Goal: Information Seeking & Learning: Learn about a topic

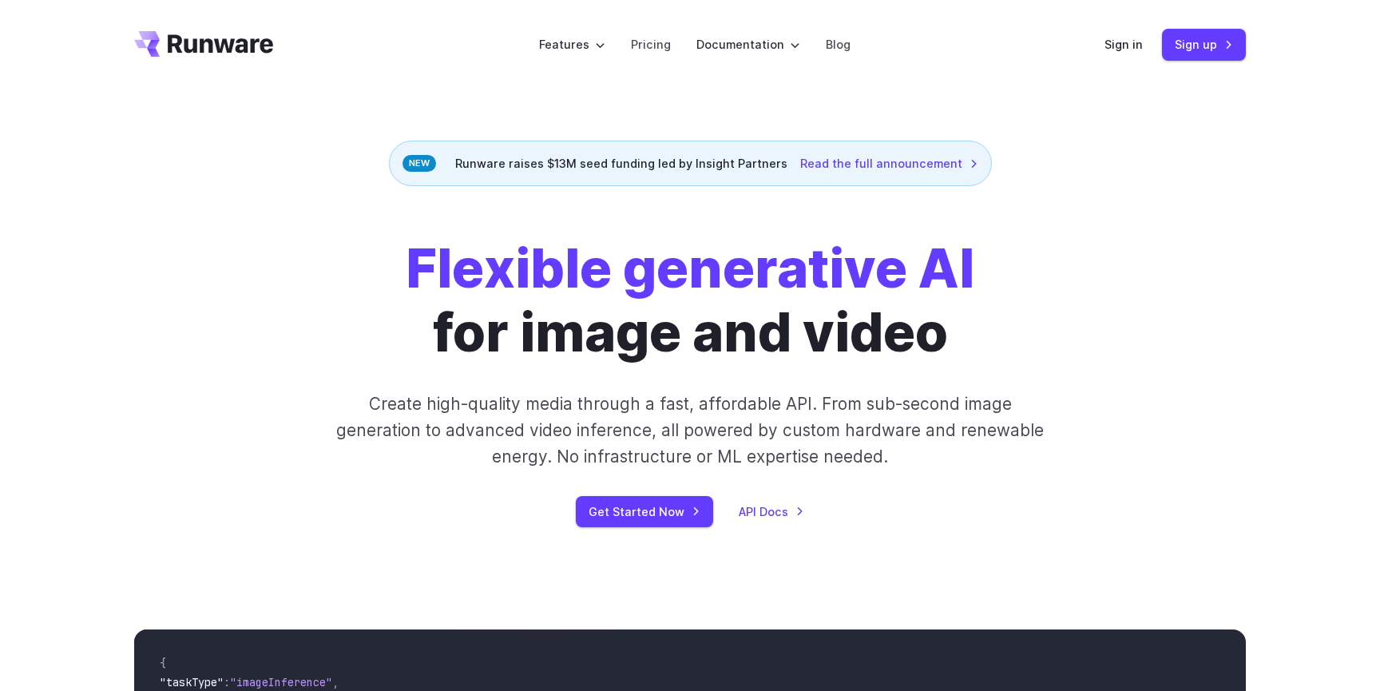
click at [752, 499] on div "Get Started Now API Docs" at bounding box center [690, 511] width 890 height 31
click at [763, 516] on link "API Docs" at bounding box center [771, 511] width 65 height 18
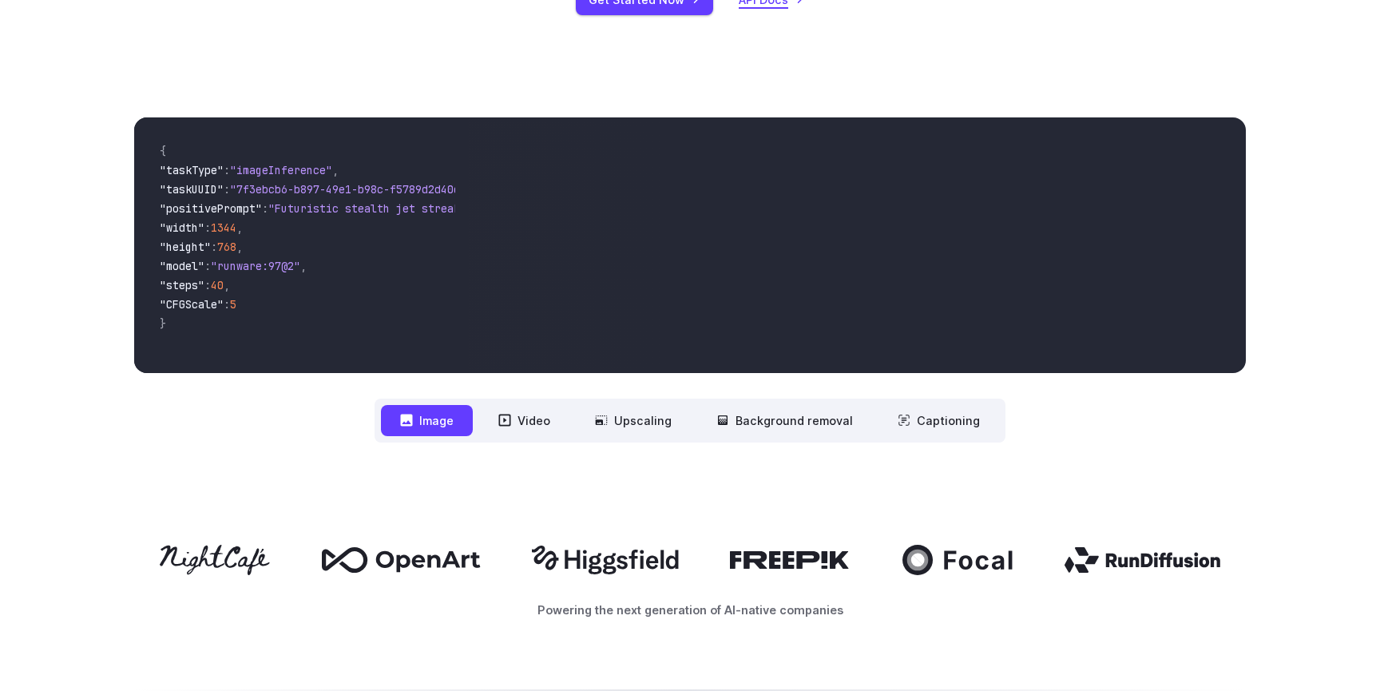
scroll to position [513, 0]
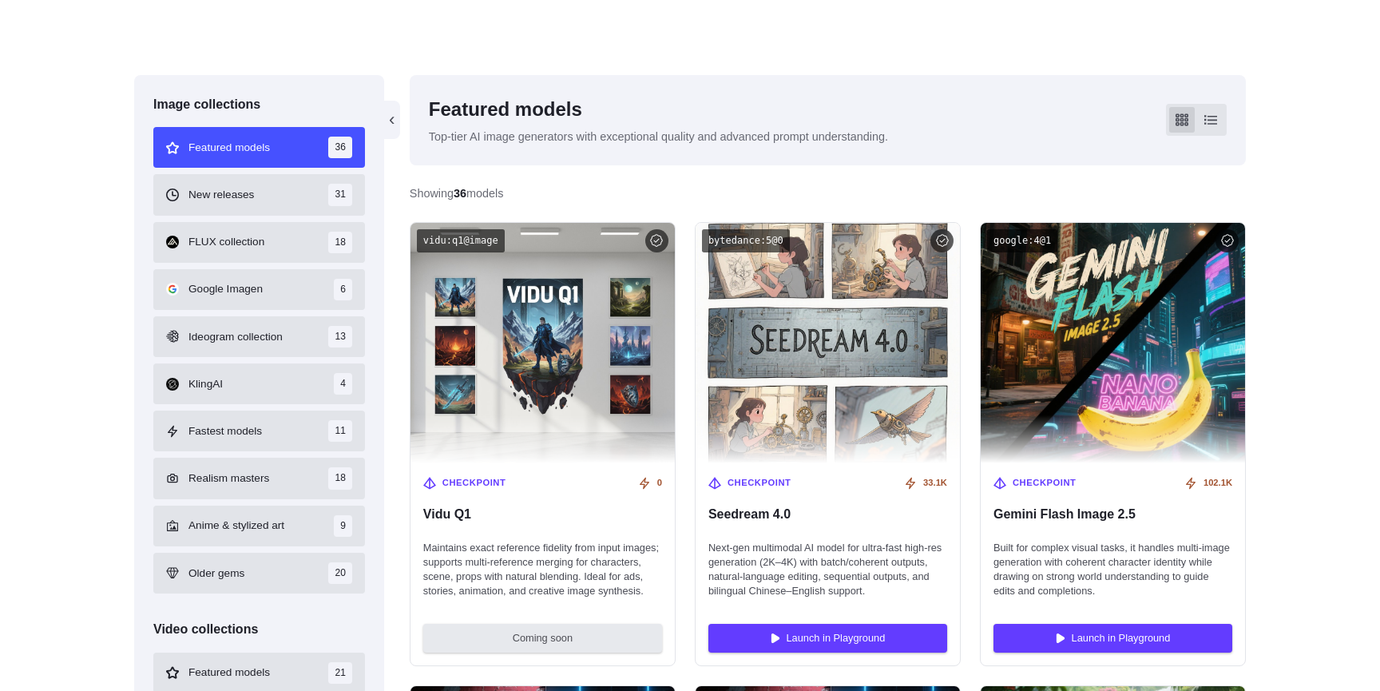
scroll to position [399, 0]
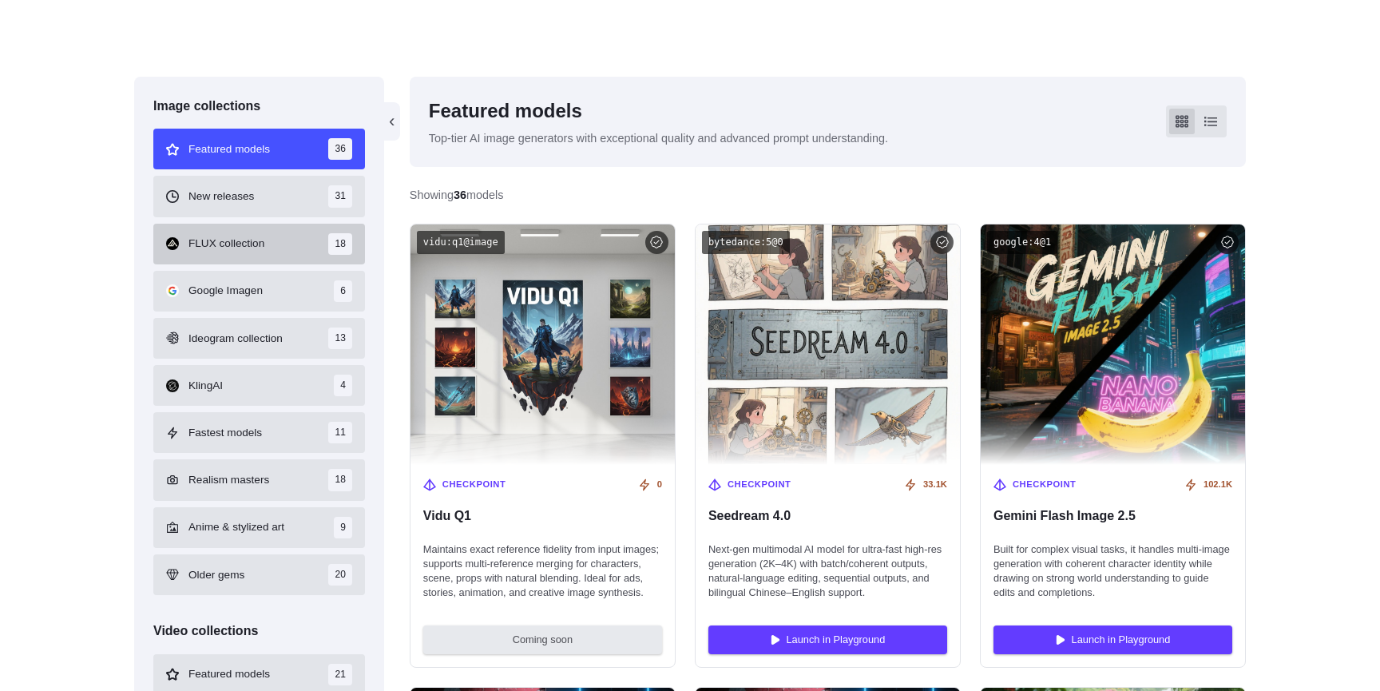
click at [264, 236] on span "FLUX collection" at bounding box center [227, 244] width 76 height 18
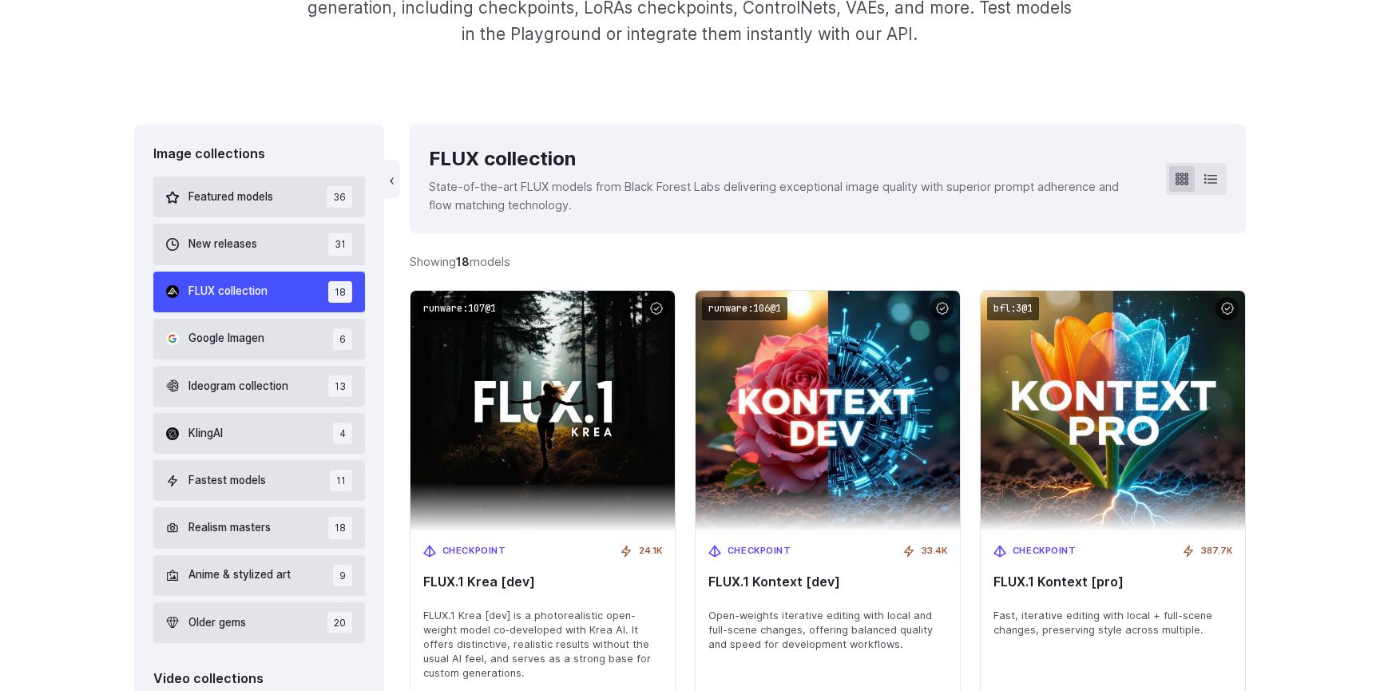
scroll to position [352, 0]
click at [245, 189] on span "Featured models" at bounding box center [231, 197] width 85 height 18
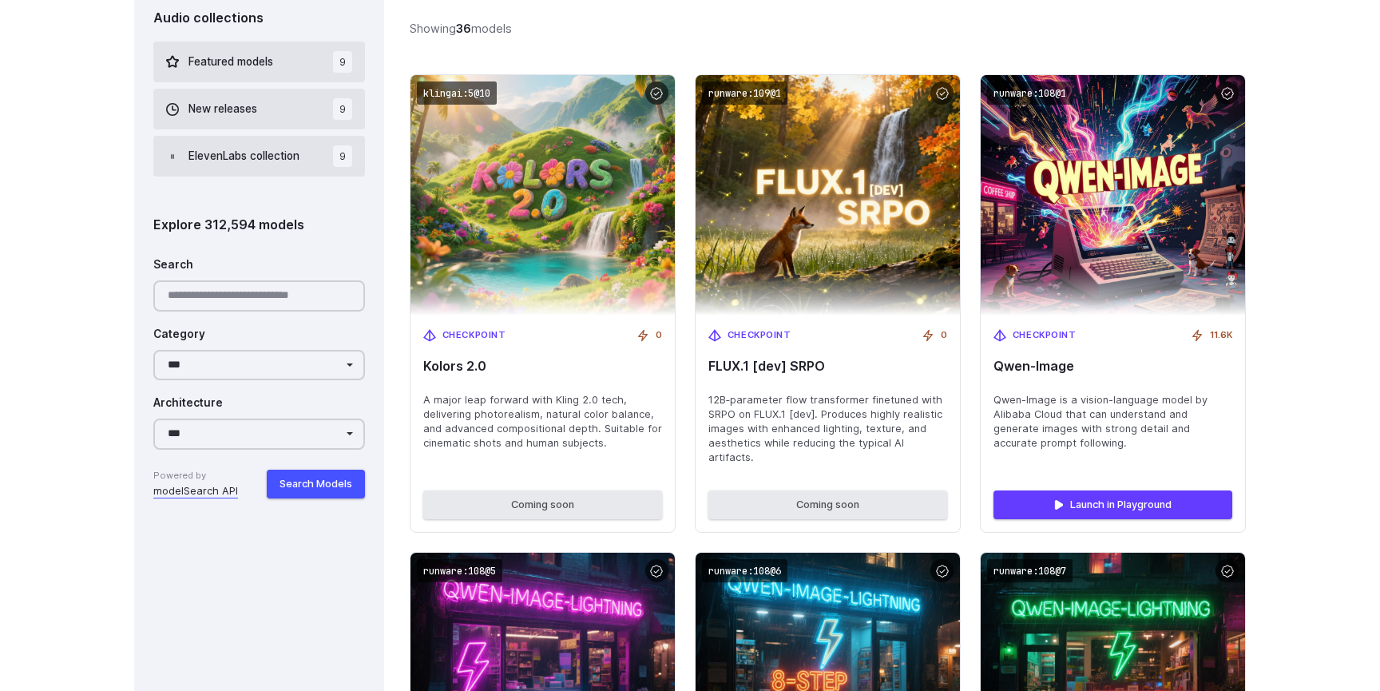
scroll to position [1489, 0]
